Goal: Information Seeking & Learning: Find contact information

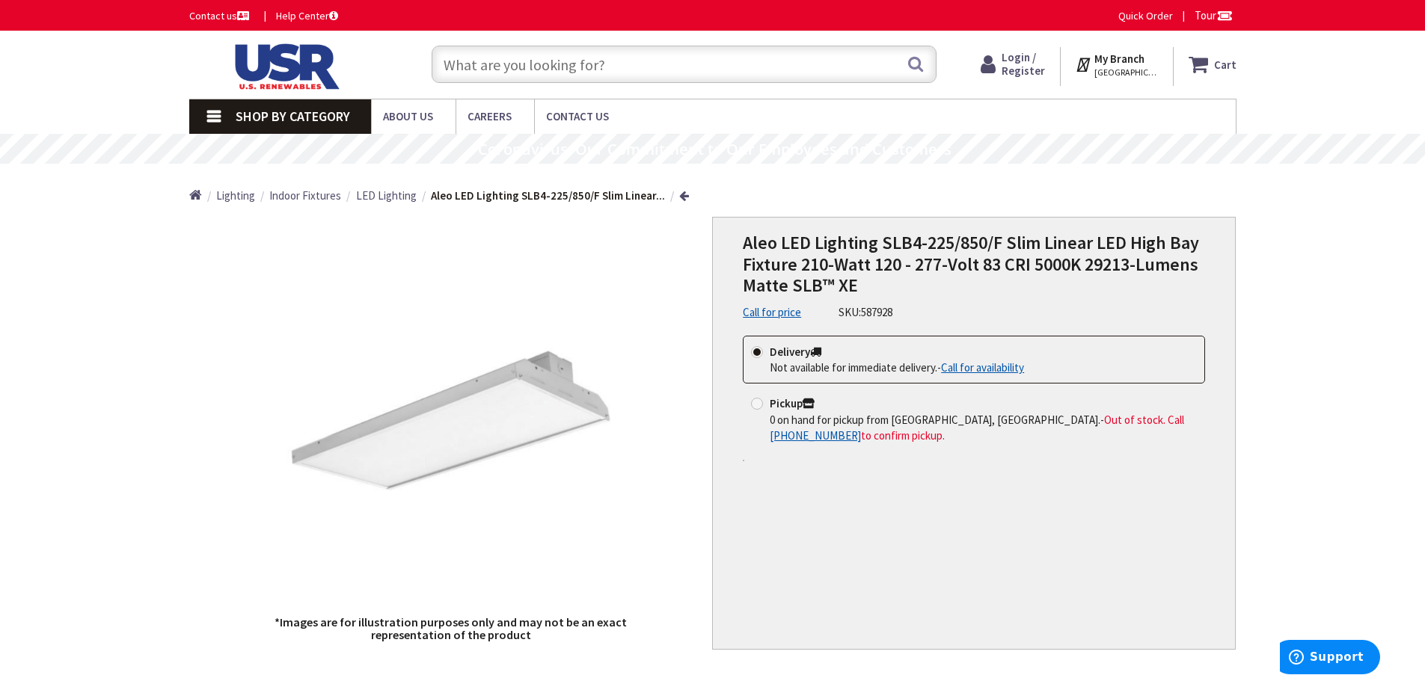
click at [979, 366] on link "Call for availability" at bounding box center [982, 368] width 83 height 16
click at [757, 313] on link "Call for price" at bounding box center [772, 312] width 58 height 16
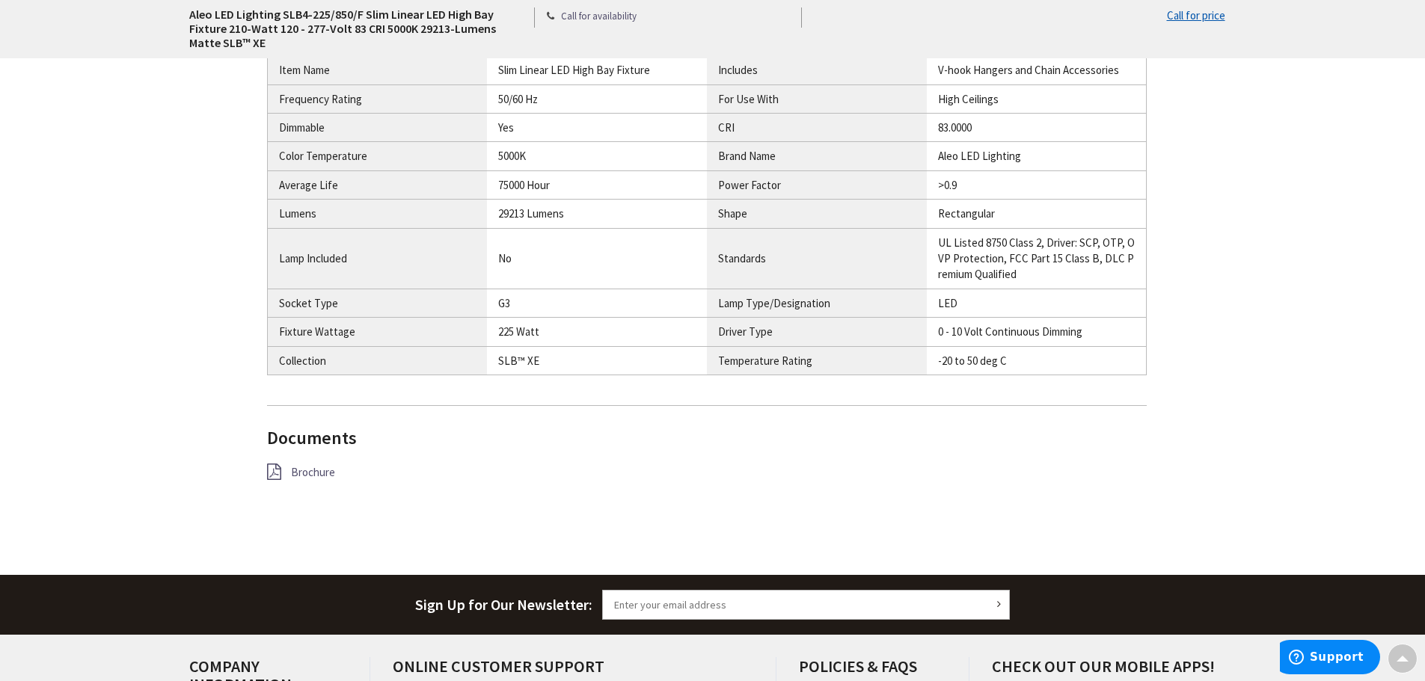
scroll to position [1122, 0]
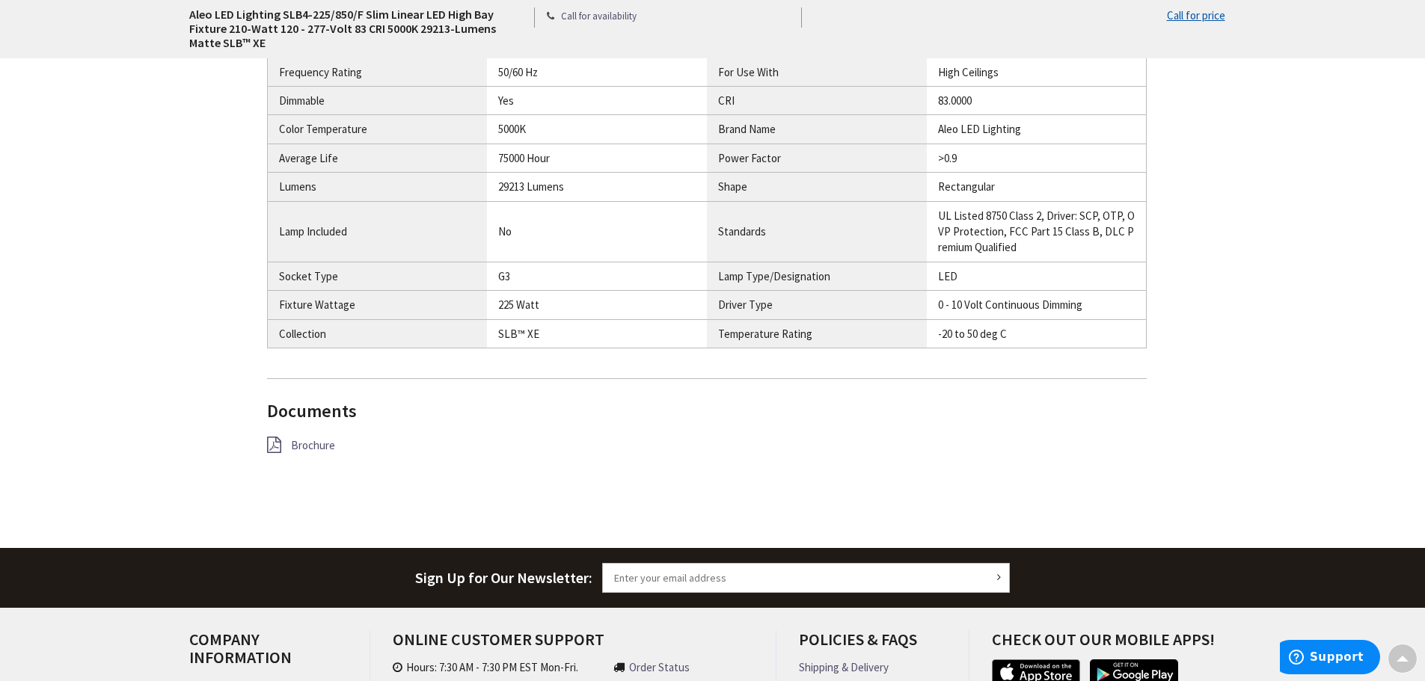
click at [311, 449] on span "Brochure" at bounding box center [313, 445] width 44 height 14
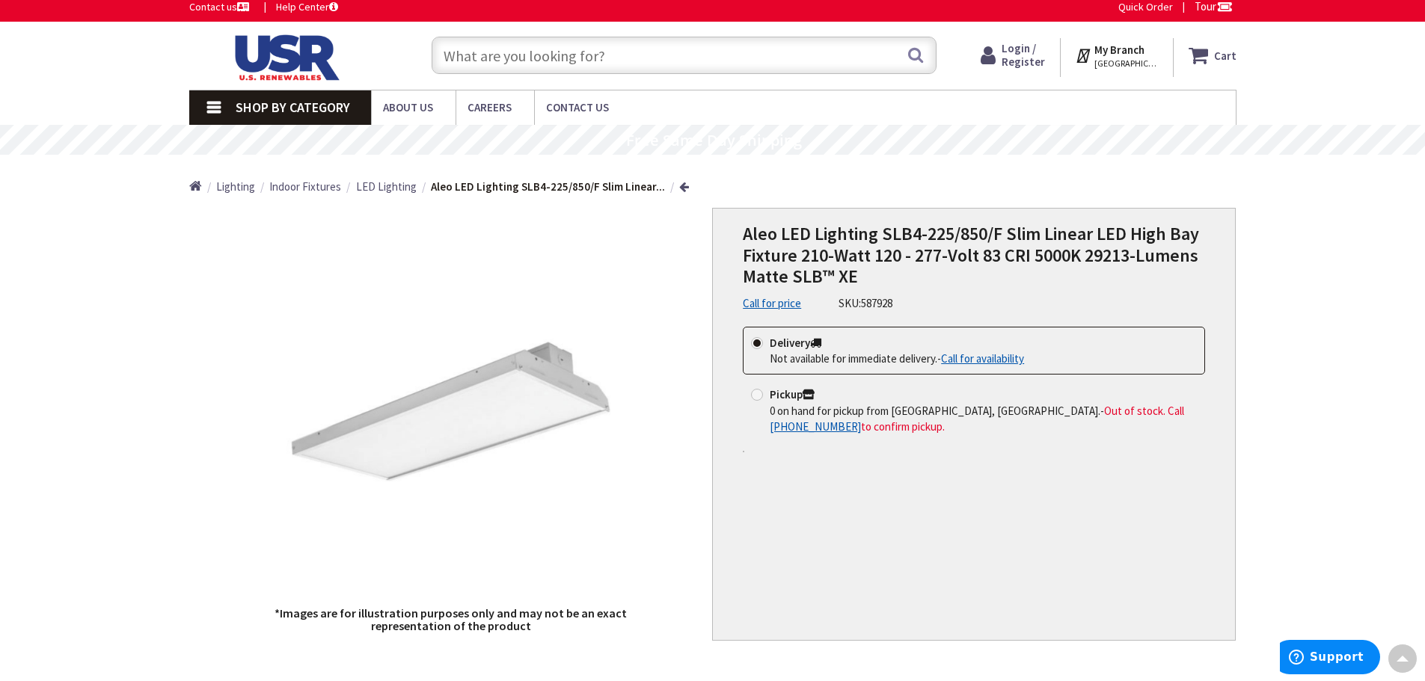
scroll to position [0, 0]
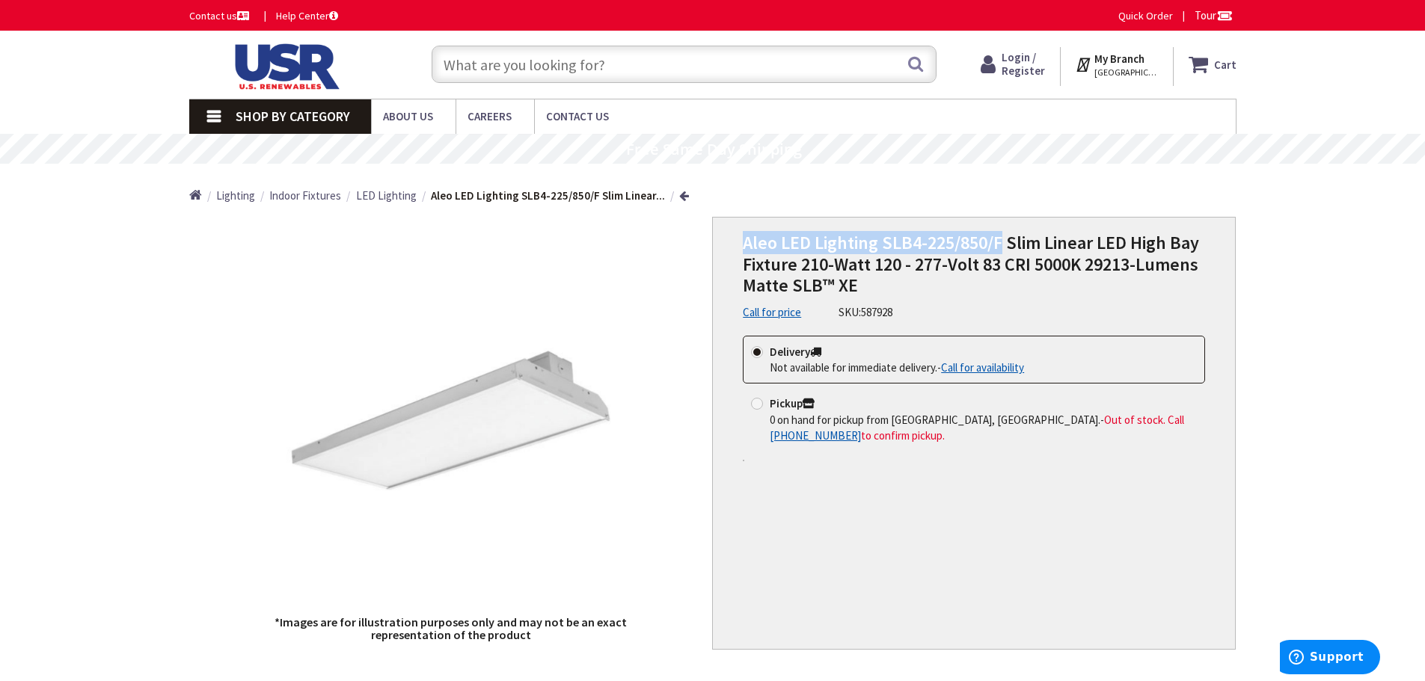
drag, startPoint x: 744, startPoint y: 244, endPoint x: 999, endPoint y: 248, distance: 254.4
click at [999, 248] on span "Aleo LED Lighting SLB4-225/850/F Slim Linear LED High Bay Fixture 210-Watt 120 …" at bounding box center [971, 264] width 456 height 67
copy span "Aleo LED Lighting SLB4-225/850/F"
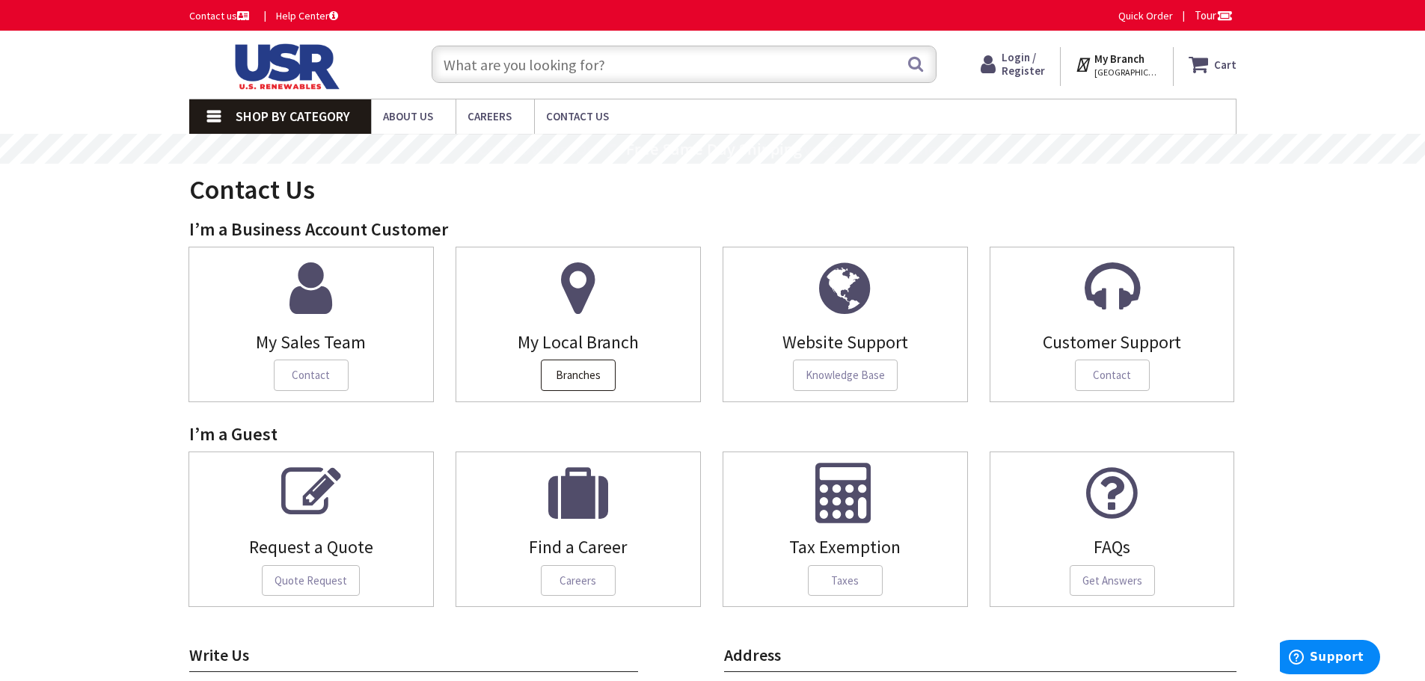
click at [552, 384] on span "Branches" at bounding box center [578, 375] width 75 height 31
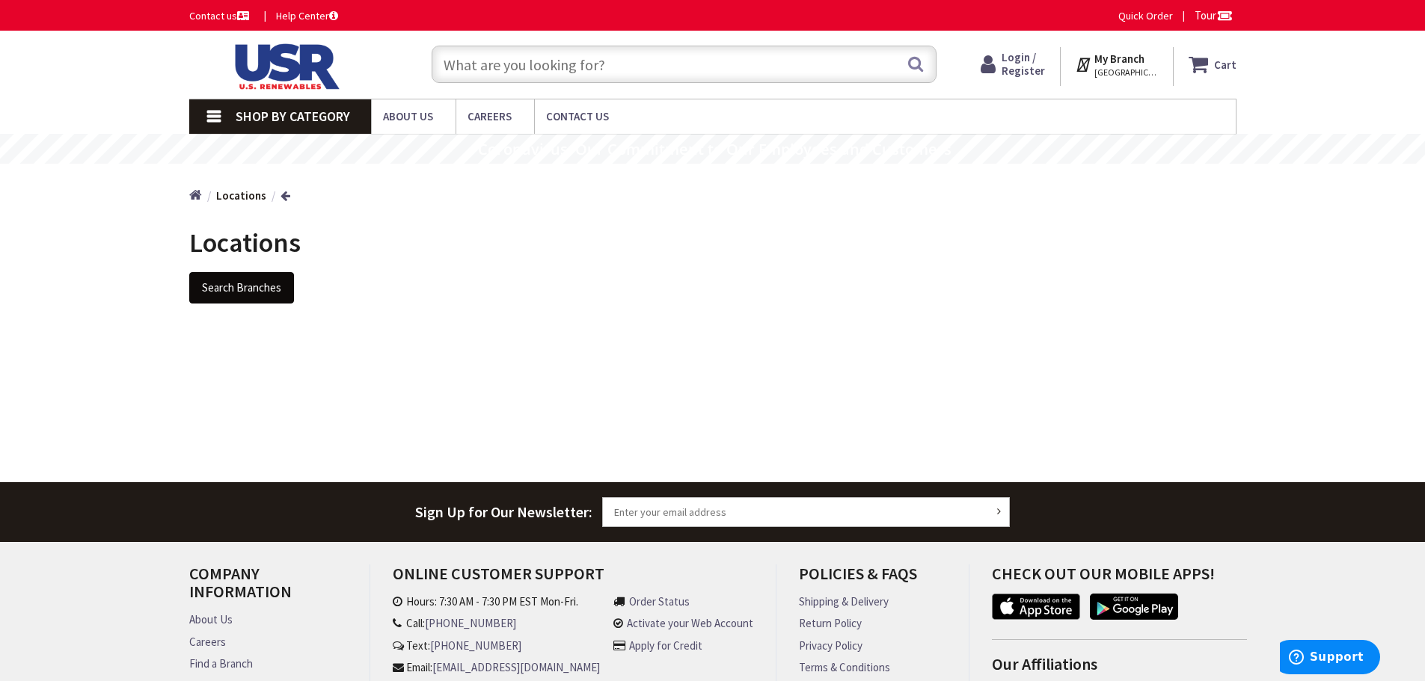
click at [224, 275] on button "Search Branches" at bounding box center [241, 287] width 105 height 31
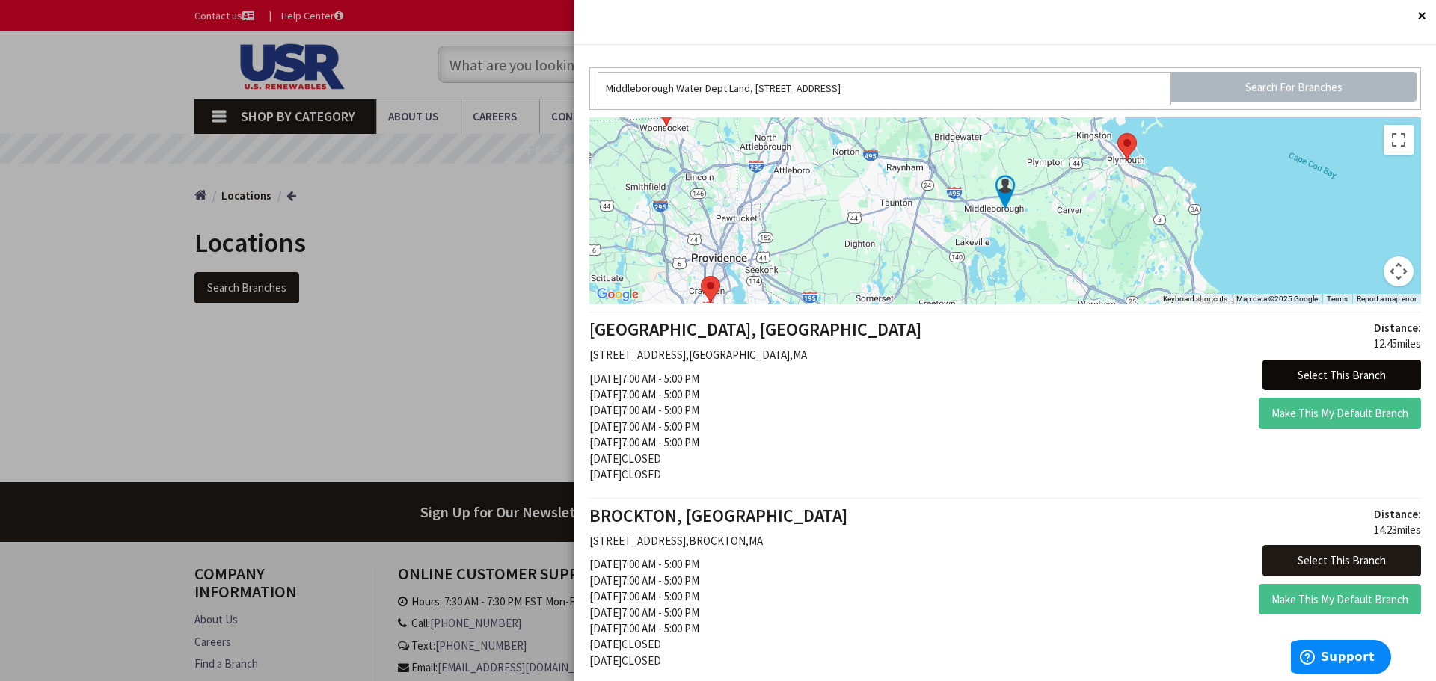
click at [1329, 374] on button "Select This Branch" at bounding box center [1342, 375] width 159 height 31
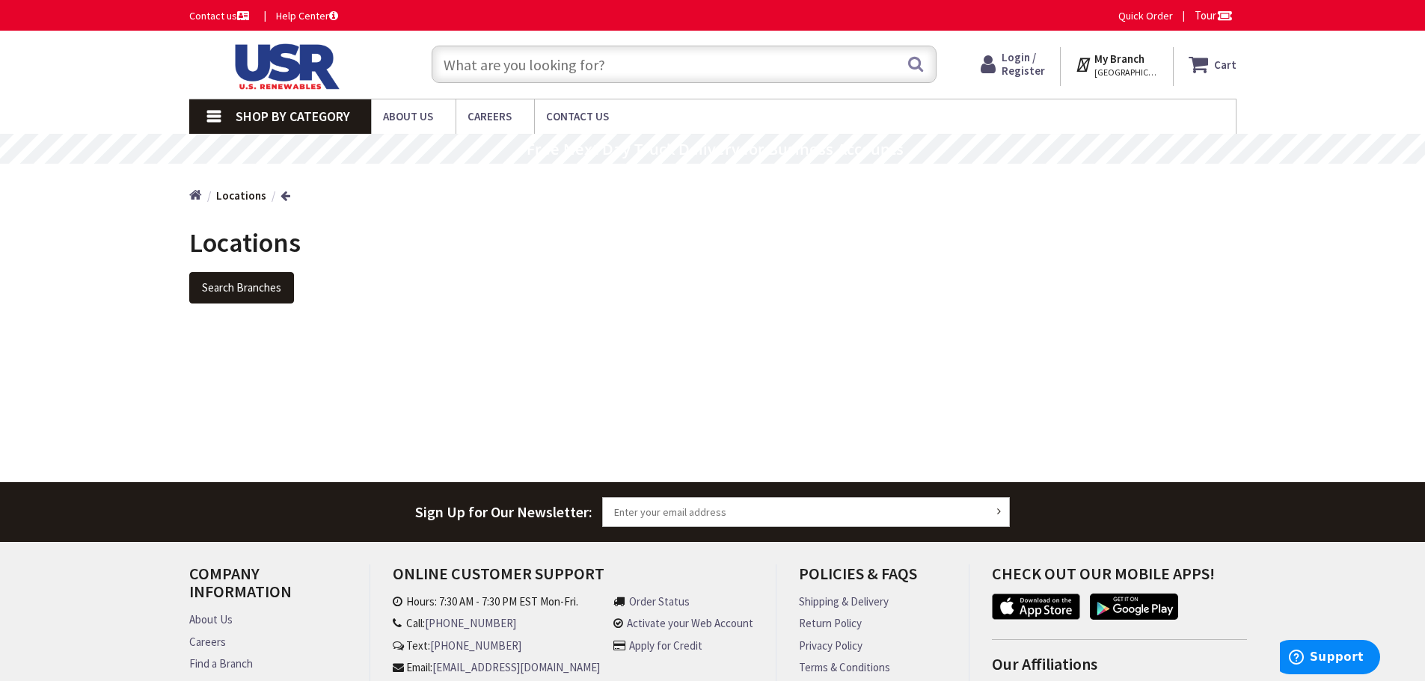
click at [544, 73] on input "text" at bounding box center [684, 64] width 505 height 37
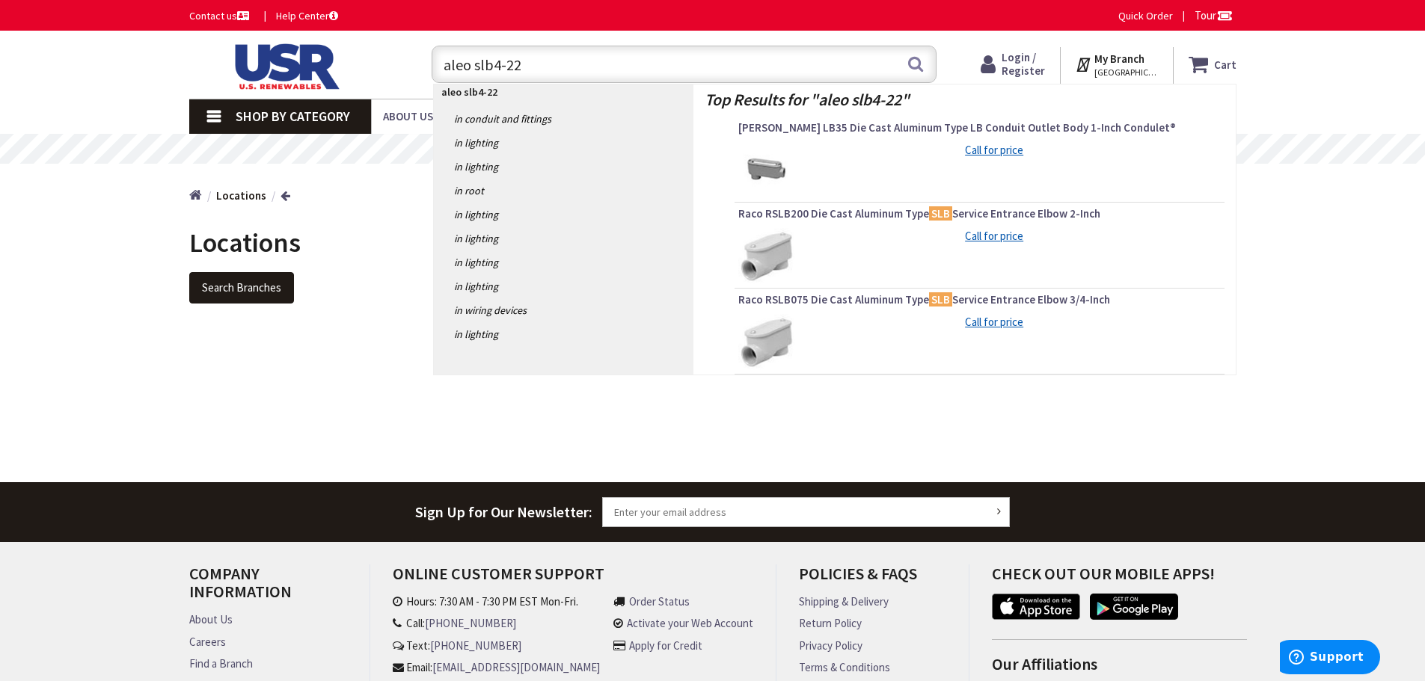
type input "aleo slb4-225"
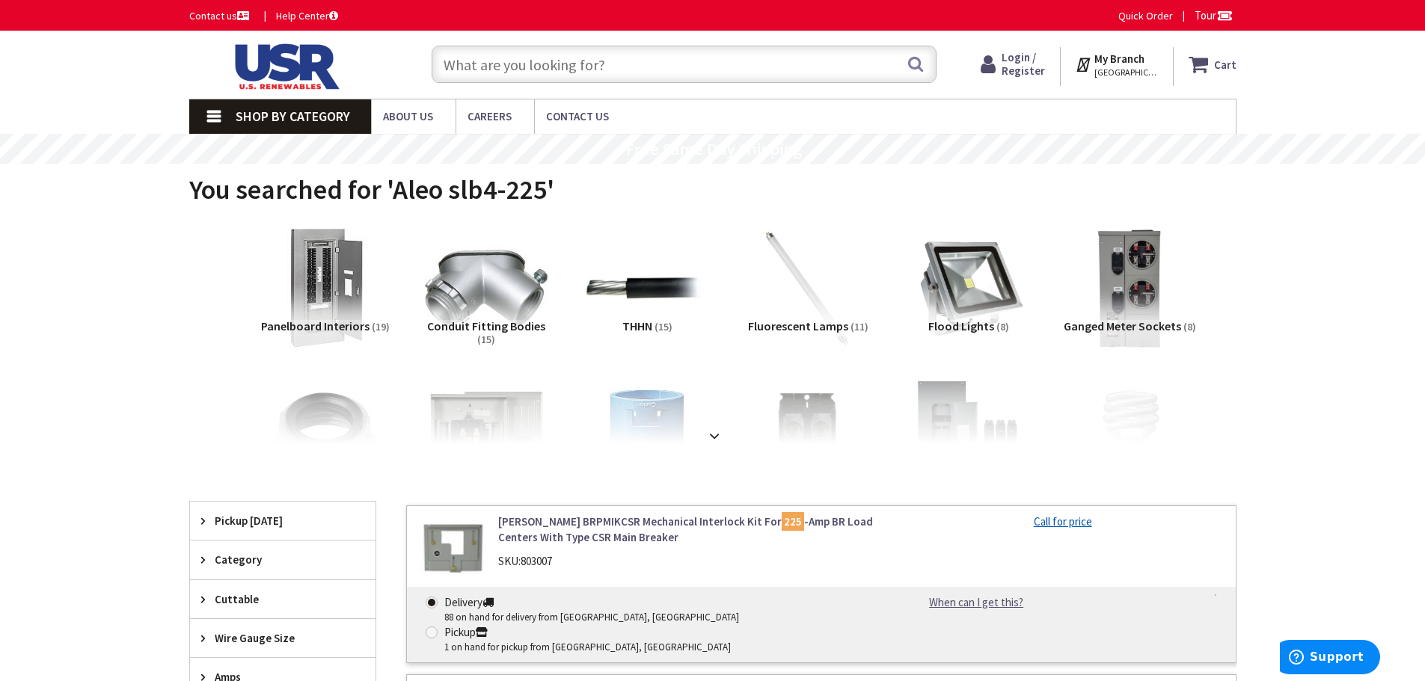
click at [616, 63] on input "text" at bounding box center [684, 64] width 505 height 37
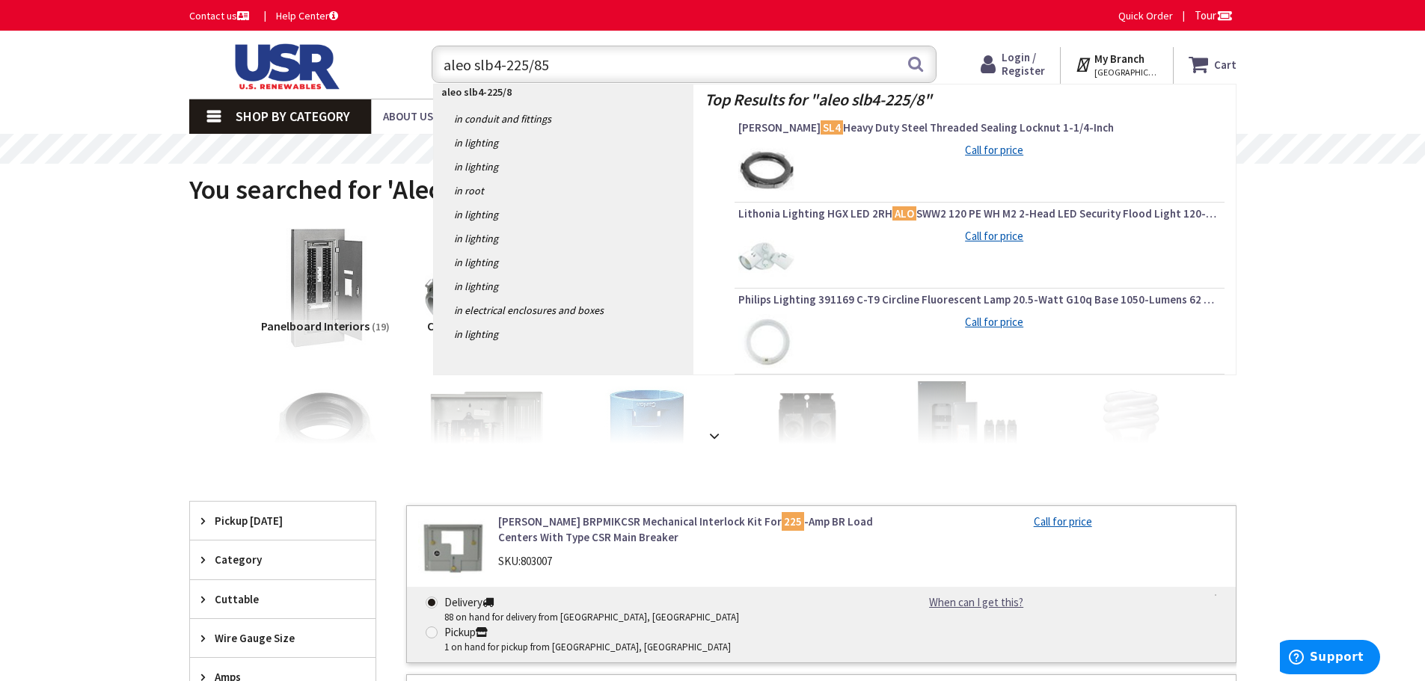
type input "aleo slb4-225/850"
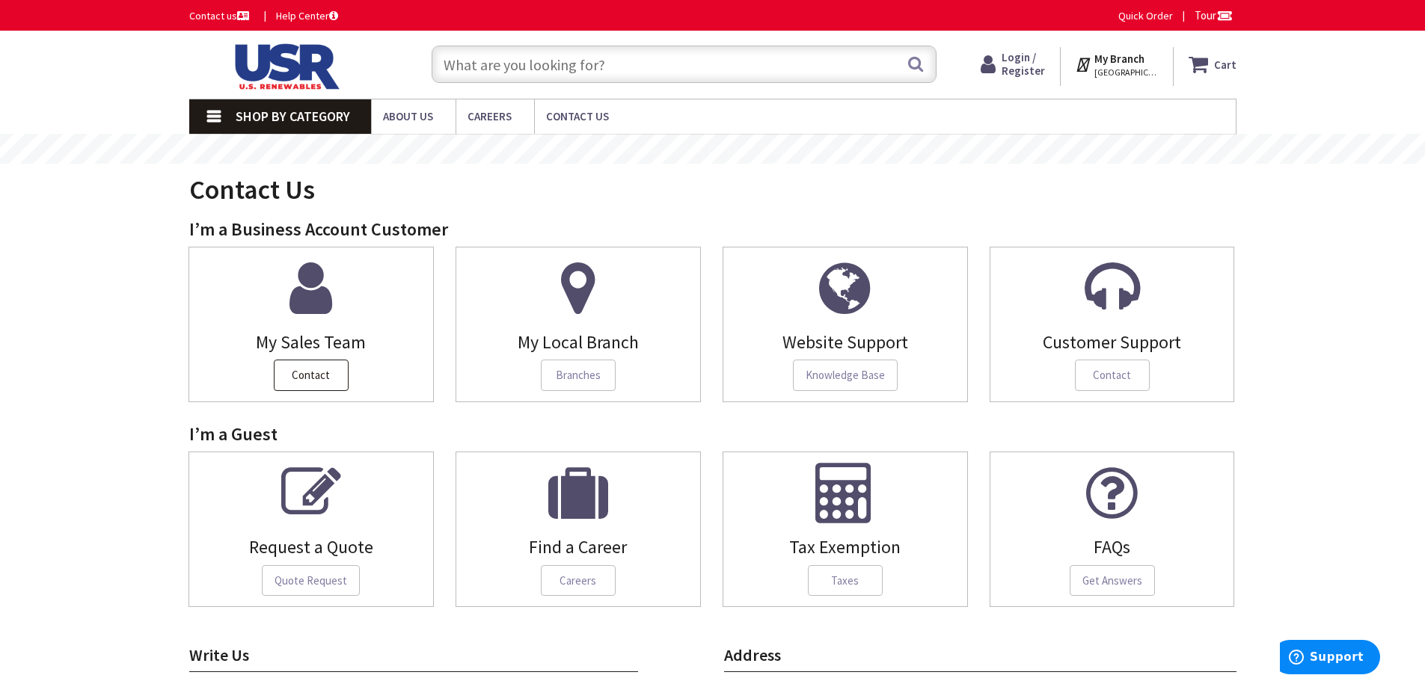
click at [282, 383] on span "Contact" at bounding box center [311, 375] width 75 height 31
